Goal: Information Seeking & Learning: Understand process/instructions

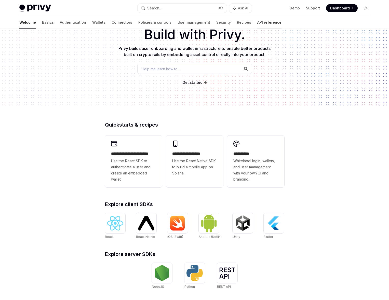
scroll to position [36, 0]
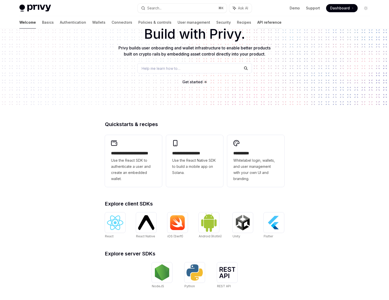
click at [257, 22] on link "API reference" at bounding box center [269, 22] width 24 height 12
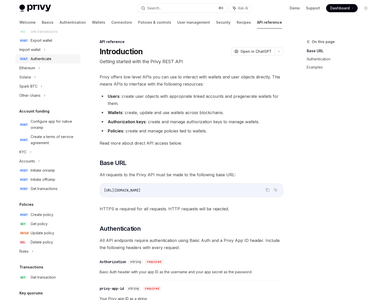
scroll to position [170, 0]
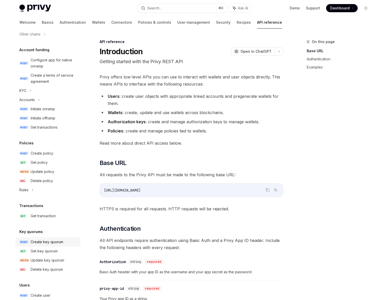
click at [43, 243] on div "Create key quorum" at bounding box center [47, 242] width 33 height 6
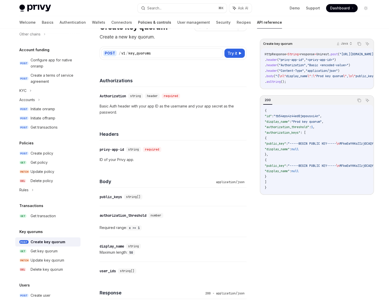
scroll to position [24, 0]
click at [138, 20] on link "Policies & controls" at bounding box center [154, 22] width 33 height 12
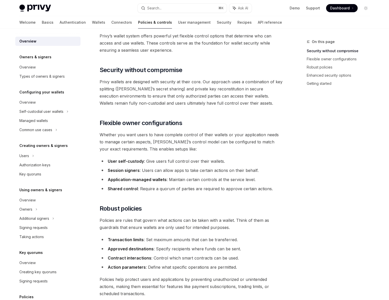
scroll to position [59, 0]
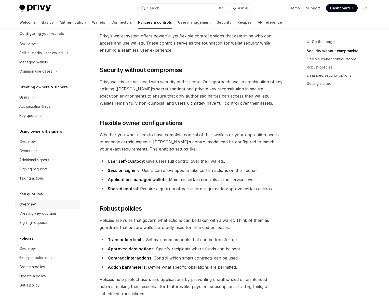
click at [32, 205] on div "Overview" at bounding box center [27, 204] width 16 height 6
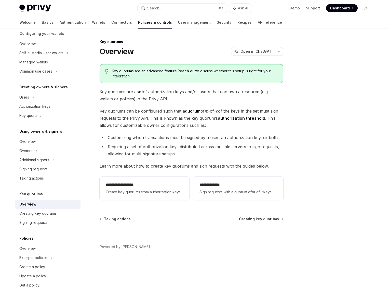
click at [138, 94] on strong "set" at bounding box center [139, 91] width 6 height 5
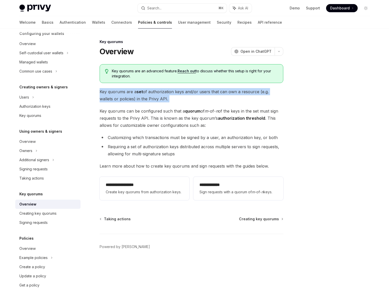
click at [138, 94] on strong "set" at bounding box center [139, 91] width 6 height 5
click at [137, 95] on span "Key quorums are a set of authorization keys and/or users that can own a resourc…" at bounding box center [192, 95] width 184 height 14
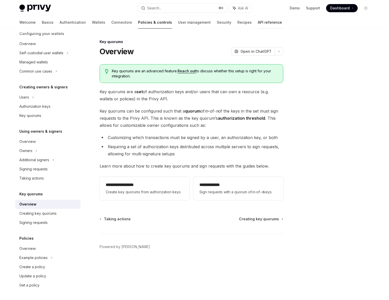
click at [258, 23] on link "API reference" at bounding box center [270, 22] width 24 height 12
click at [37, 250] on div "Overview" at bounding box center [48, 248] width 58 height 6
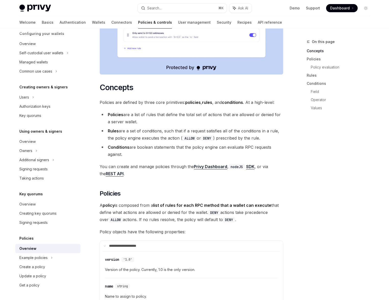
scroll to position [215, 0]
click at [145, 114] on li "Policies are a list of rules that define the total set of actions that are allo…" at bounding box center [192, 117] width 184 height 14
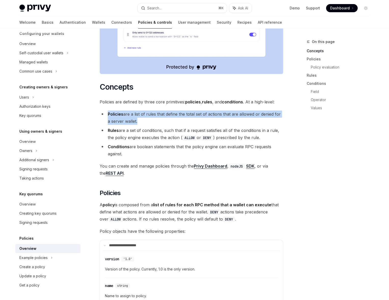
click at [145, 114] on li "Policies are a list of rules that define the total set of actions that are allo…" at bounding box center [192, 117] width 184 height 14
click at [146, 114] on li "Policies are a list of rules that define the total set of actions that are allo…" at bounding box center [192, 117] width 184 height 14
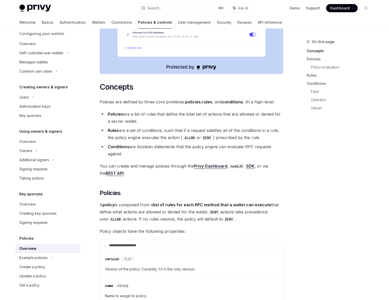
click at [136, 131] on li "Rules are a set of conditions, such that if a request satisfies all of the cond…" at bounding box center [192, 134] width 184 height 14
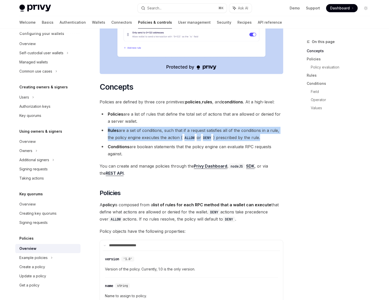
click at [136, 131] on li "Rules are a set of conditions, such that if a request satisfies all of the cond…" at bounding box center [192, 134] width 184 height 14
click at [144, 136] on li "Rules are a set of conditions, such that if a request satisfies all of the cond…" at bounding box center [192, 134] width 184 height 14
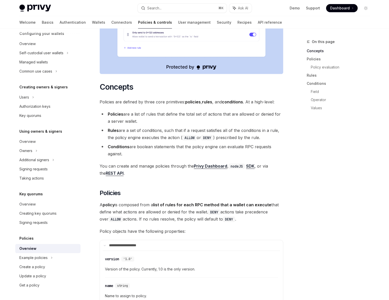
click at [148, 131] on li "Rules are a set of conditions, such that if a request satisfies all of the cond…" at bounding box center [192, 134] width 184 height 14
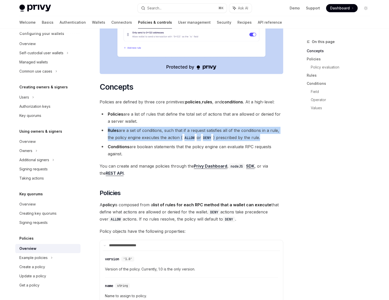
click at [148, 131] on li "Rules are a set of conditions, such that if a request satisfies all of the cond…" at bounding box center [192, 134] width 184 height 14
click at [147, 132] on li "Rules are a set of conditions, such that if a request satisfies all of the cond…" at bounding box center [192, 134] width 184 height 14
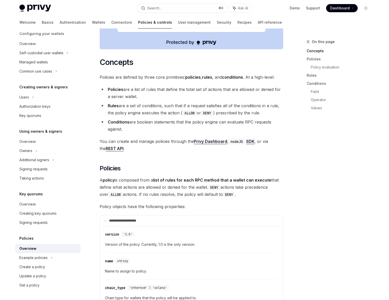
scroll to position [240, 0]
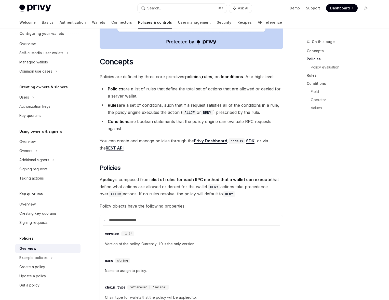
click at [139, 122] on li "Conditions are boolean statements that the policy engine can evaluate RPC reque…" at bounding box center [192, 125] width 184 height 14
click at [146, 122] on li "Conditions are boolean statements that the policy engine can evaluate RPC reque…" at bounding box center [192, 125] width 184 height 14
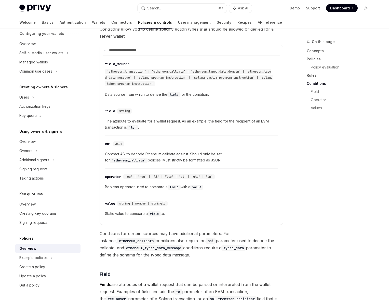
scroll to position [1019, 0]
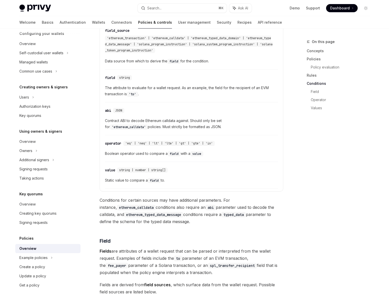
scroll to position [1052, 0]
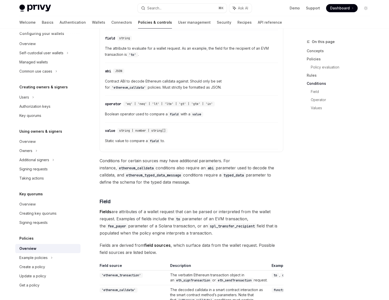
scroll to position [1108, 0]
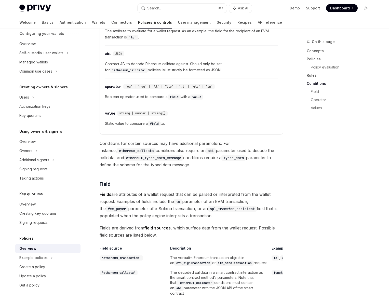
click at [125, 123] on span "Static value to compare a field to." at bounding box center [191, 123] width 173 height 6
click at [140, 123] on span "Static value to compare a field to." at bounding box center [191, 123] width 173 height 6
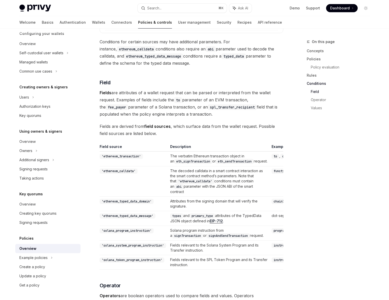
scroll to position [1216, 0]
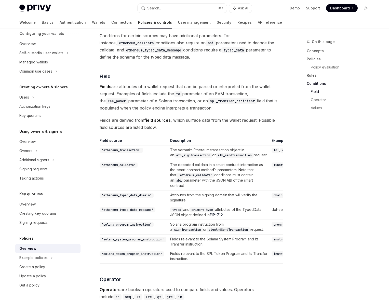
click at [153, 100] on span "Fields are attributes of a wallet request that can be parsed or interpreted fro…" at bounding box center [192, 97] width 184 height 29
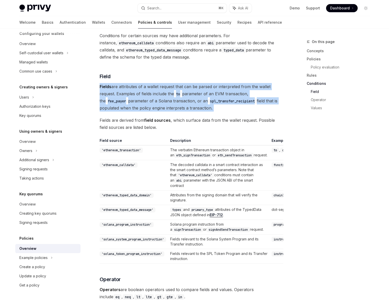
click at [153, 100] on span "Fields are attributes of a wallet request that can be parsed or interpreted fro…" at bounding box center [192, 97] width 184 height 29
click at [151, 95] on span "Fields are attributes of a wallet request that can be parsed or interpreted fro…" at bounding box center [192, 97] width 184 height 29
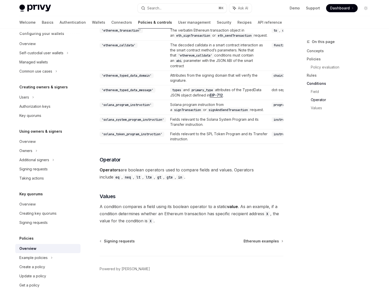
scroll to position [1405, 0]
click at [42, 56] on div "Example policies" at bounding box center [41, 53] width 44 height 6
type textarea "*"
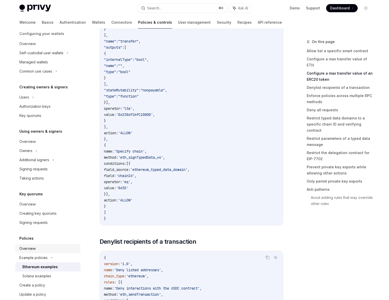
scroll to position [77, 0]
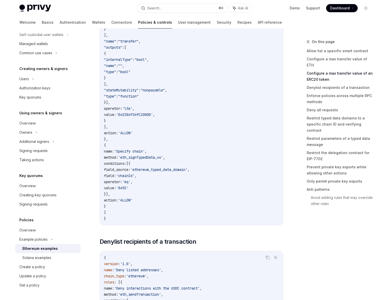
drag, startPoint x: 350, startPoint y: 241, endPoint x: 325, endPoint y: 245, distance: 24.9
click at [350, 241] on div "On this page Allow list a specific smart contract Configure a max transfer valu…" at bounding box center [334, 169] width 77 height 261
click at [315, 193] on link "Avoid adding rules that may override other rules" at bounding box center [342, 200] width 63 height 14
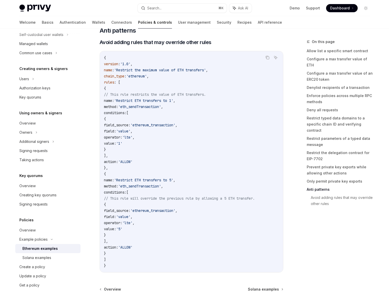
scroll to position [2320, 0]
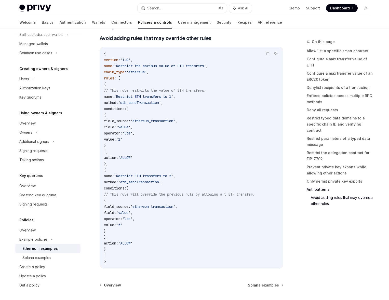
click at [161, 184] on span "'eth_sendTransaction'" at bounding box center [139, 182] width 43 height 5
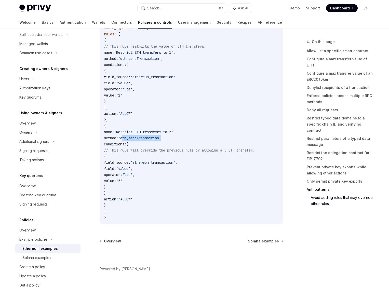
scroll to position [2369, 0]
drag, startPoint x: 346, startPoint y: 246, endPoint x: 289, endPoint y: 232, distance: 58.8
click at [345, 245] on div "On this page Allow list a specific smart contract Configure a max transfer valu…" at bounding box center [334, 169] width 77 height 261
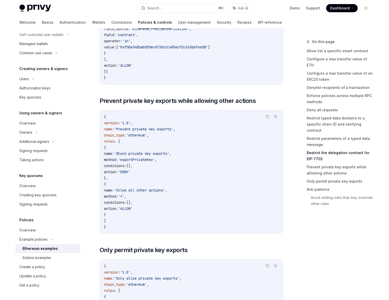
scroll to position [1840, 0]
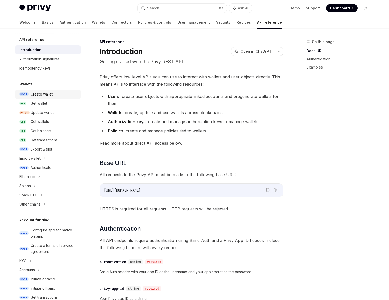
click at [43, 93] on div "Create wallet" at bounding box center [42, 94] width 22 height 6
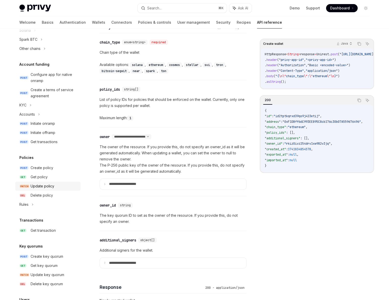
scroll to position [157, 0]
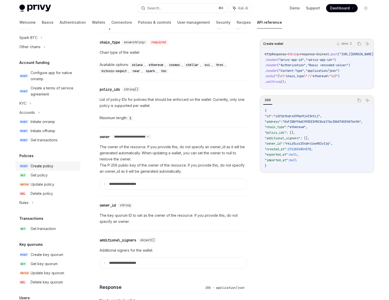
click at [44, 166] on div "Create policy" at bounding box center [42, 166] width 23 height 6
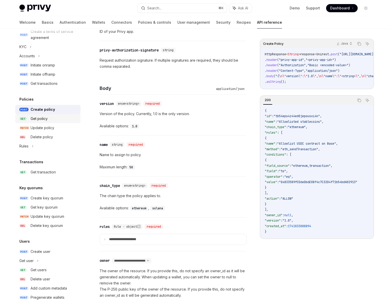
scroll to position [226, 0]
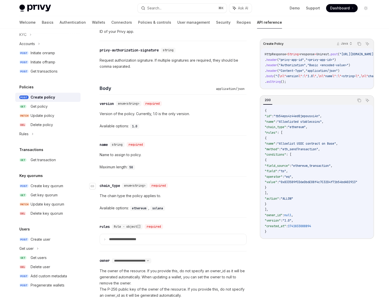
click at [217, 184] on div "​ chain_type enum<string> required" at bounding box center [171, 185] width 142 height 6
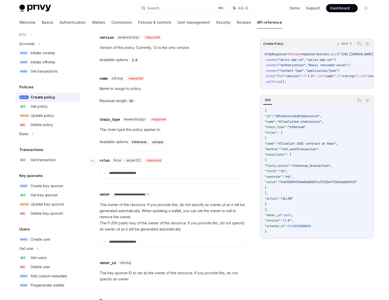
scroll to position [219, 0]
click at [108, 173] on summary "**********" at bounding box center [173, 172] width 146 height 11
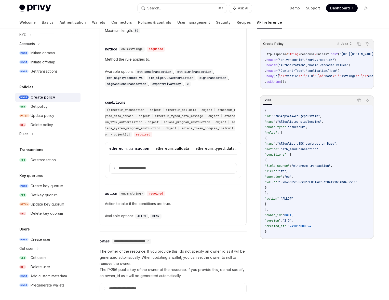
scroll to position [383, 0]
click at [172, 149] on button "ethereum_calldata" at bounding box center [172, 148] width 34 height 12
click at [203, 148] on button "ethereum_typed_data_domain" at bounding box center [222, 148] width 54 height 12
type textarea "*"
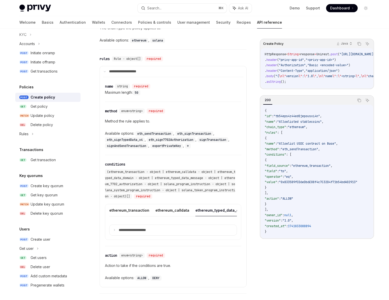
scroll to position [297, 0]
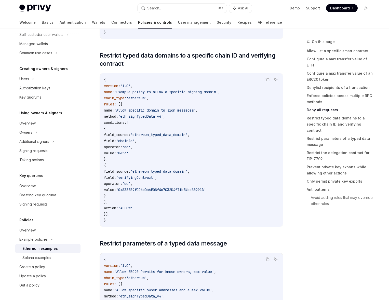
scroll to position [1262, 0]
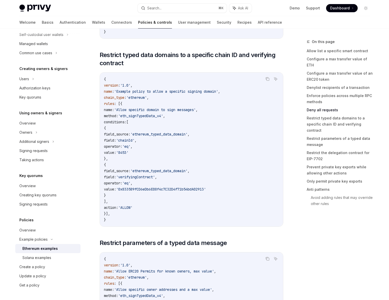
click at [88, 177] on div "Overview Owners & signers Overview Types of owners & signers Configuring your w…" at bounding box center [51, 164] width 73 height 271
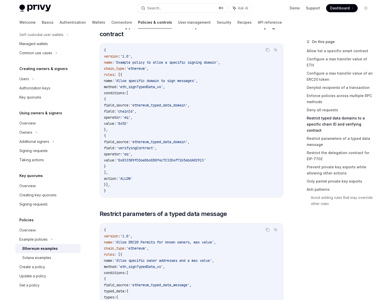
scroll to position [1292, 0]
